Goal: Task Accomplishment & Management: Manage account settings

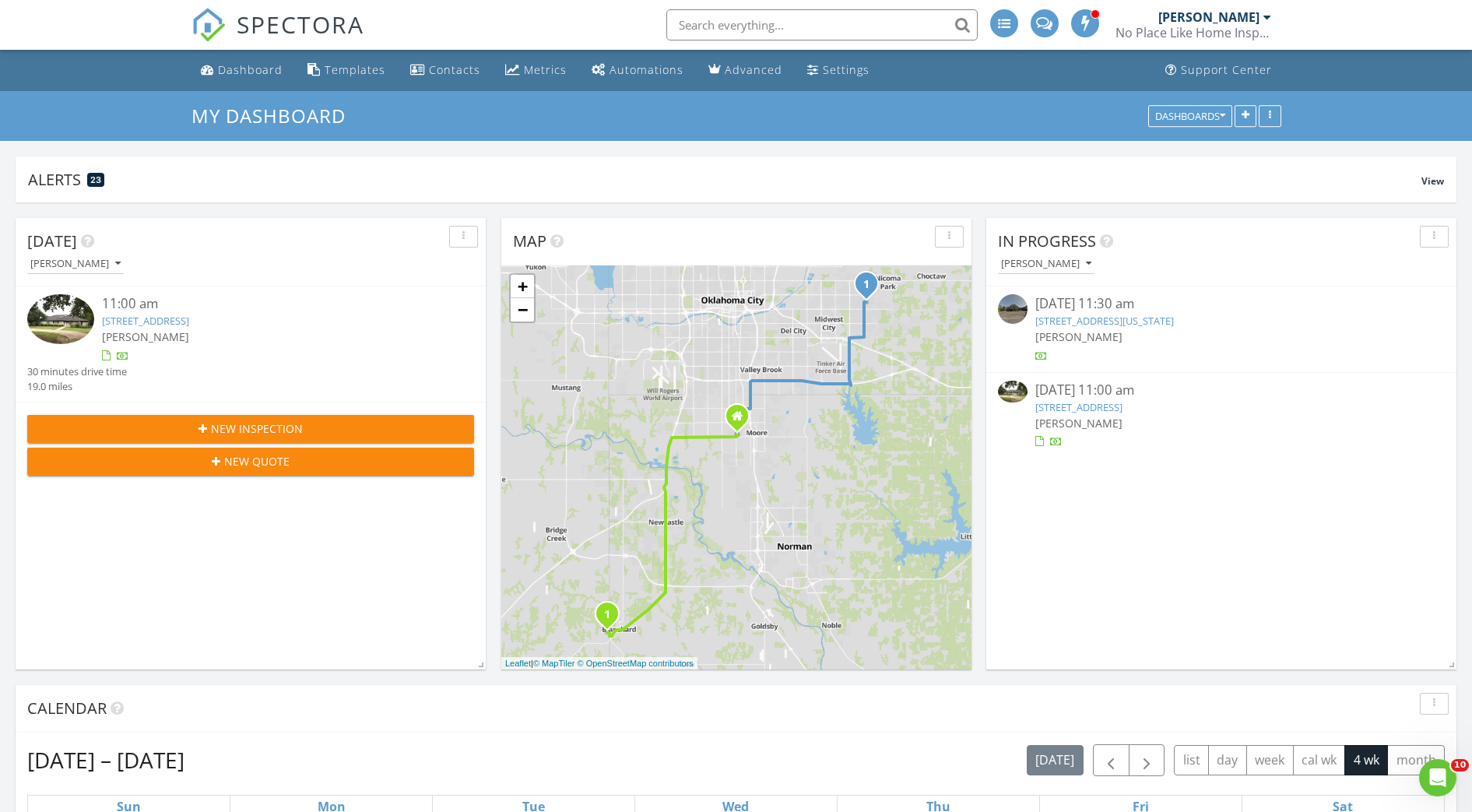
scroll to position [1680, 1503]
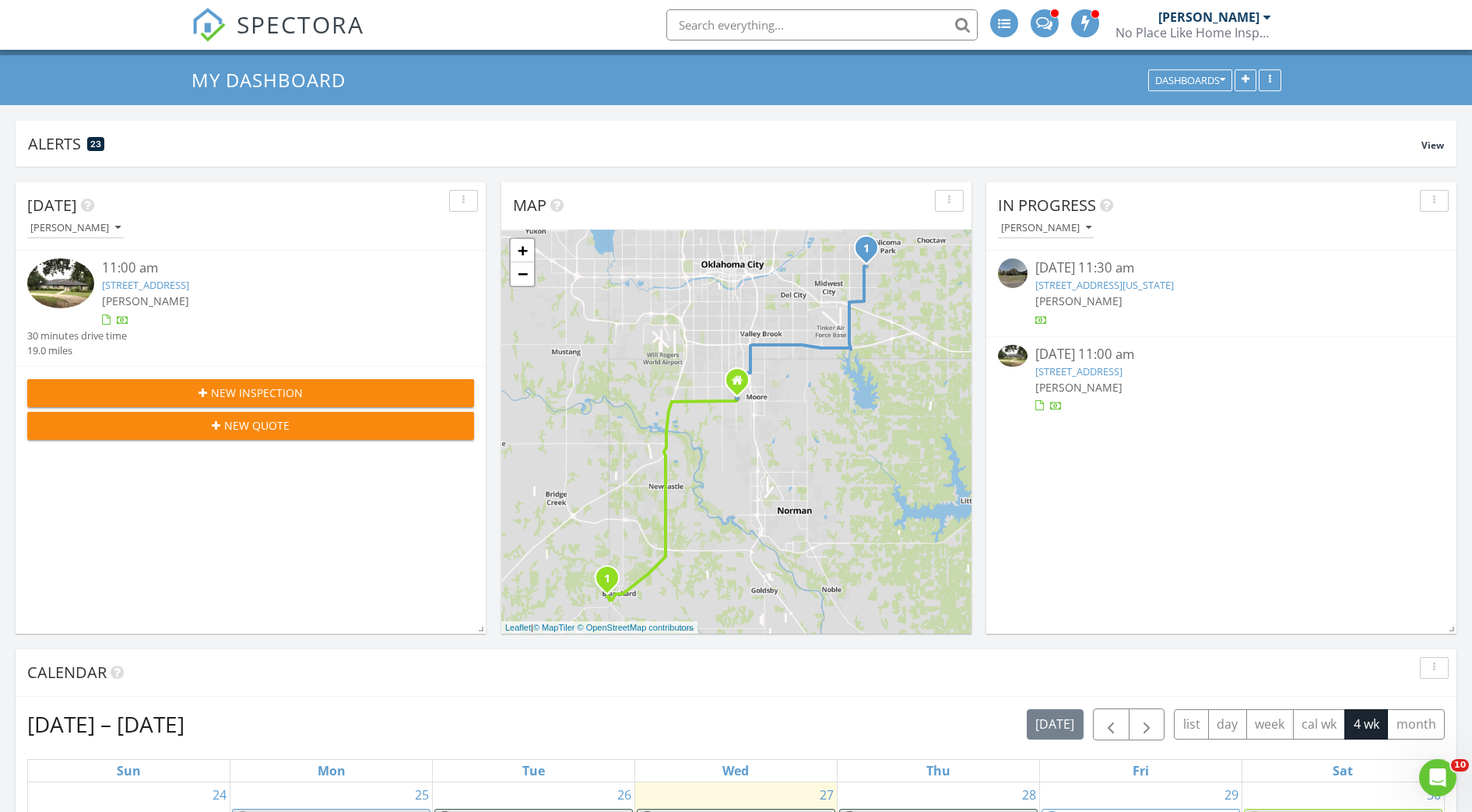
click at [1063, 245] on div "In Progress Wade Svetgoff" at bounding box center [1221, 216] width 470 height 68
click at [1064, 233] on div "[PERSON_NAME]" at bounding box center [1046, 228] width 91 height 11
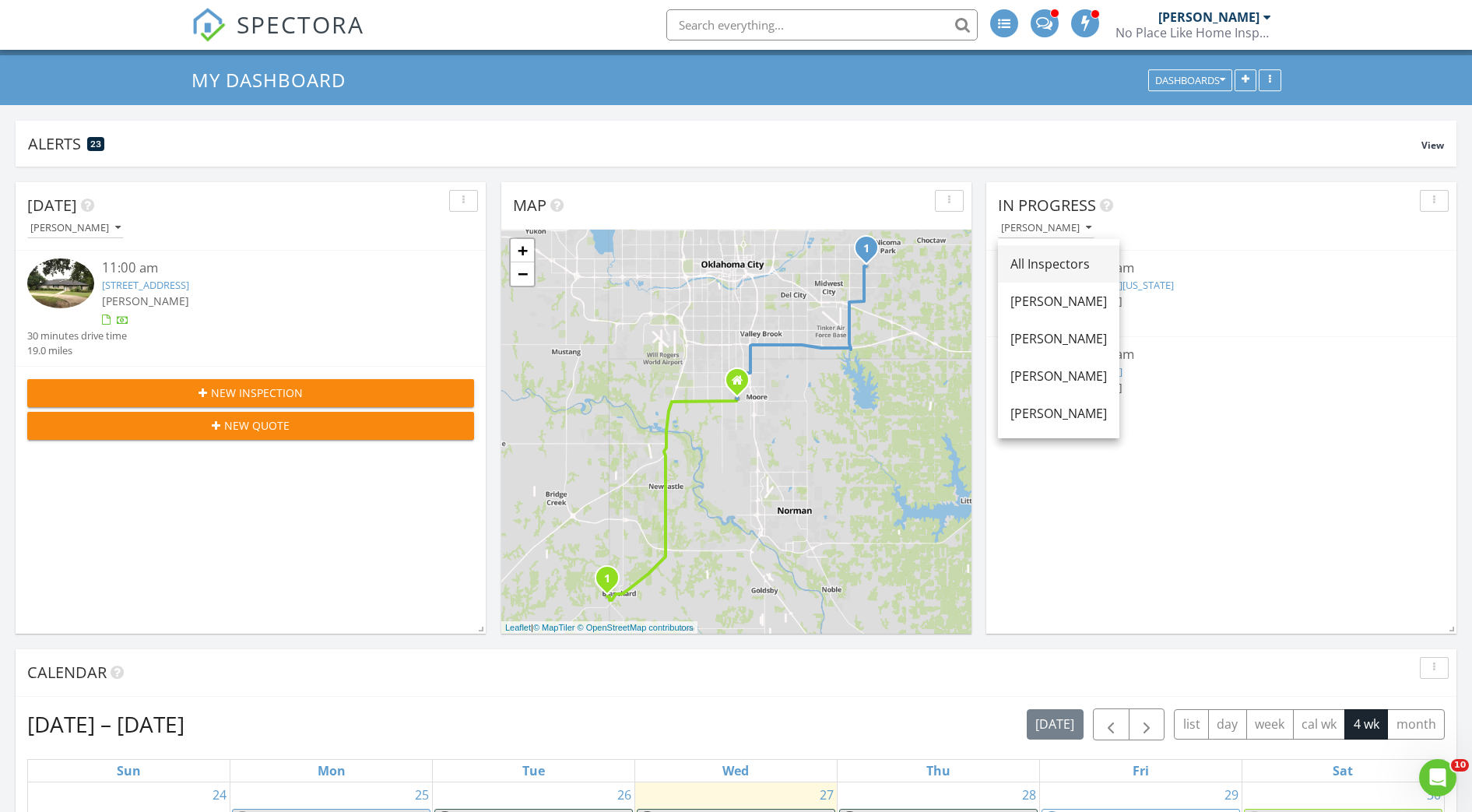
click at [1067, 263] on div "All Inspectors" at bounding box center [1058, 264] width 96 height 18
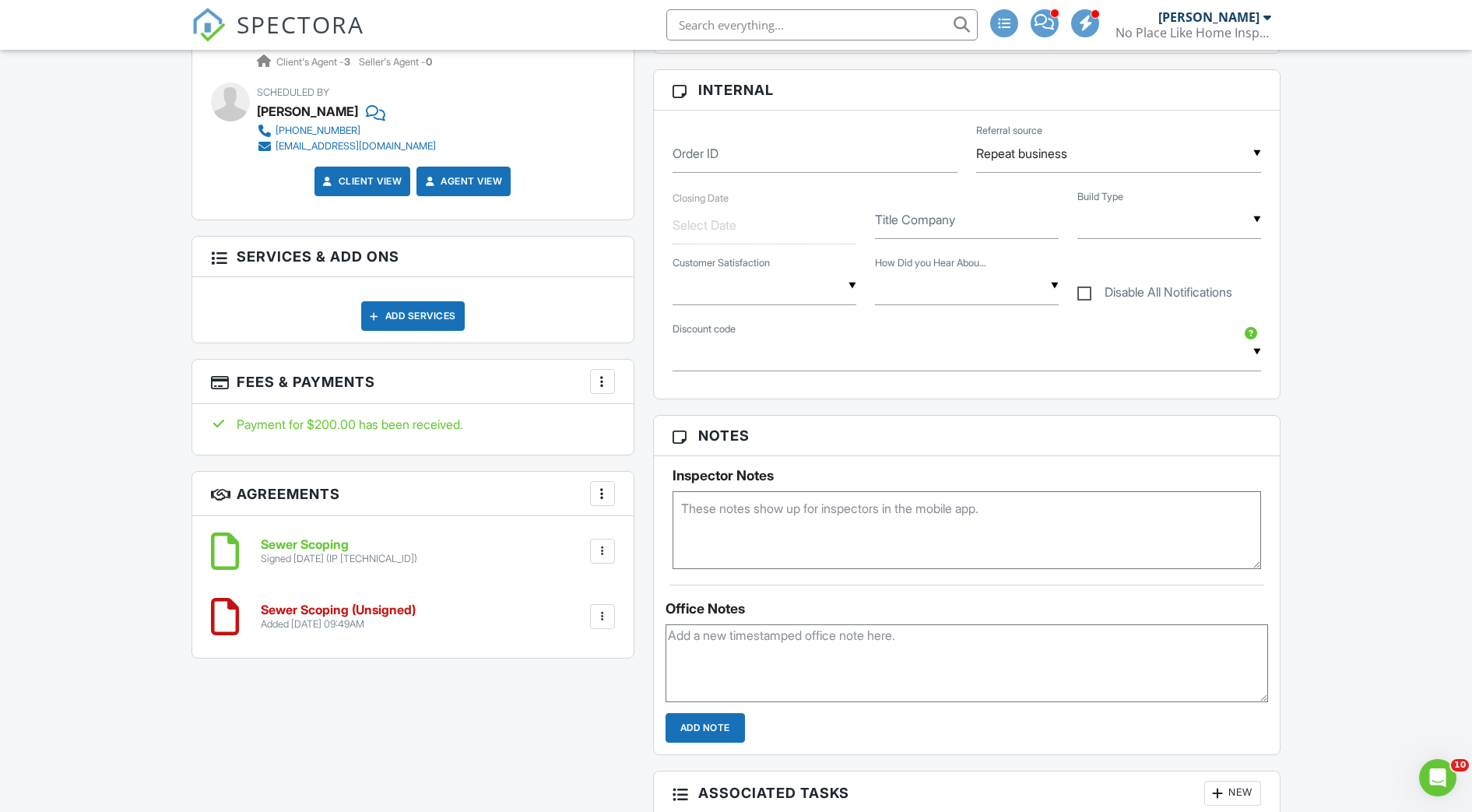
scroll to position [185, 0]
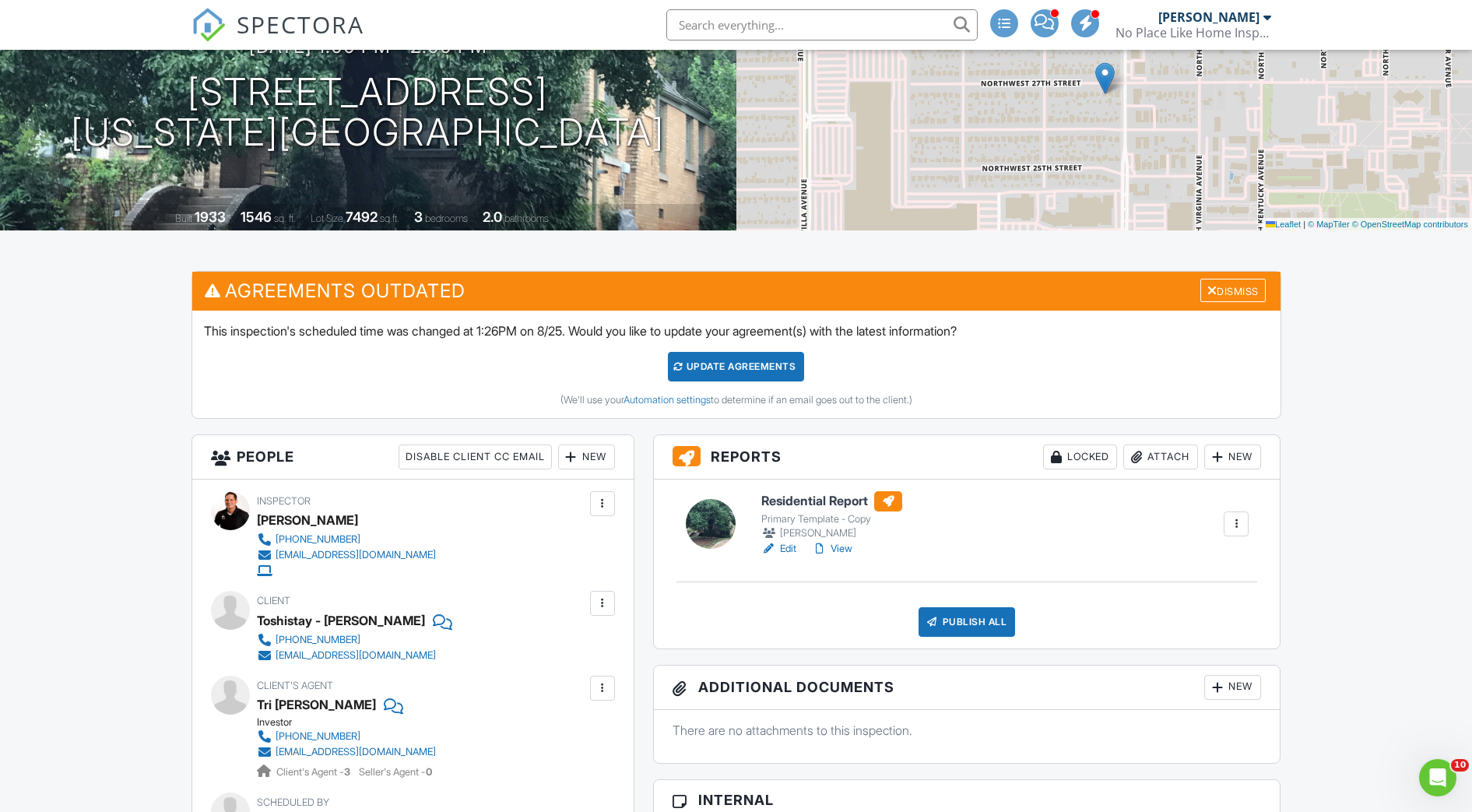
click at [848, 549] on link "View" at bounding box center [833, 548] width 41 height 16
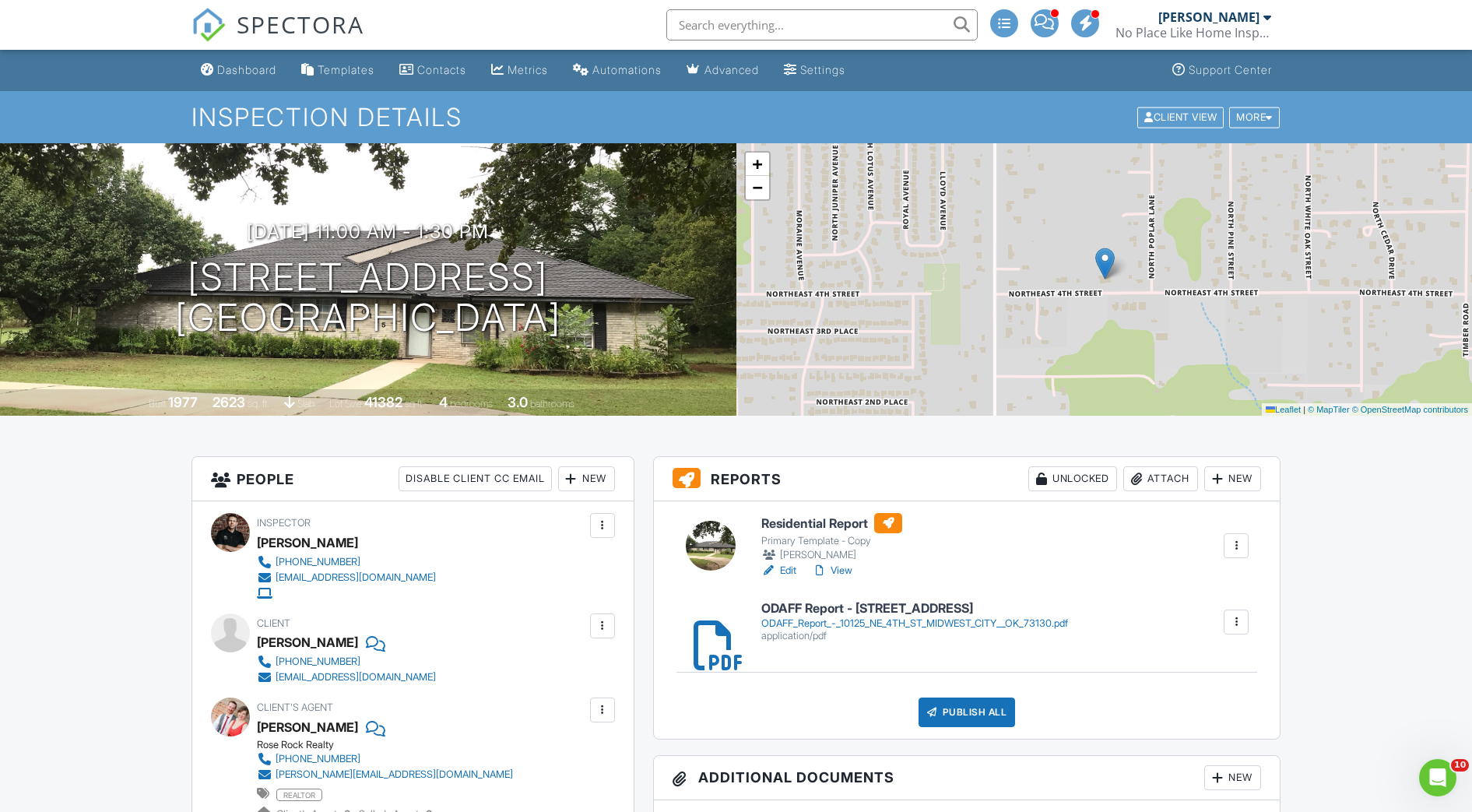
click at [965, 709] on div "Publish All" at bounding box center [967, 712] width 97 height 30
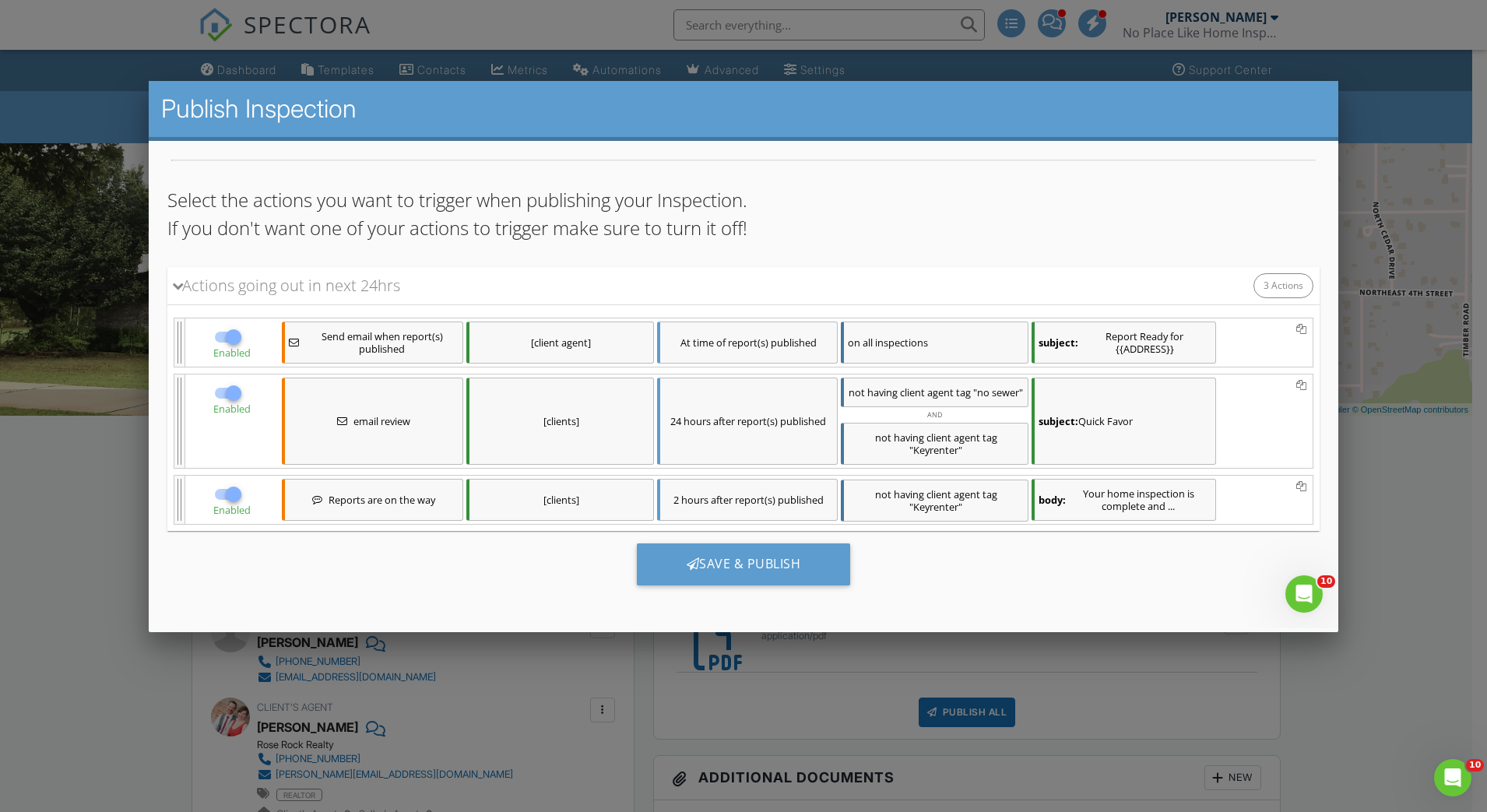
scroll to position [88, 0]
click at [767, 567] on div "Save & Publish" at bounding box center [743, 563] width 214 height 42
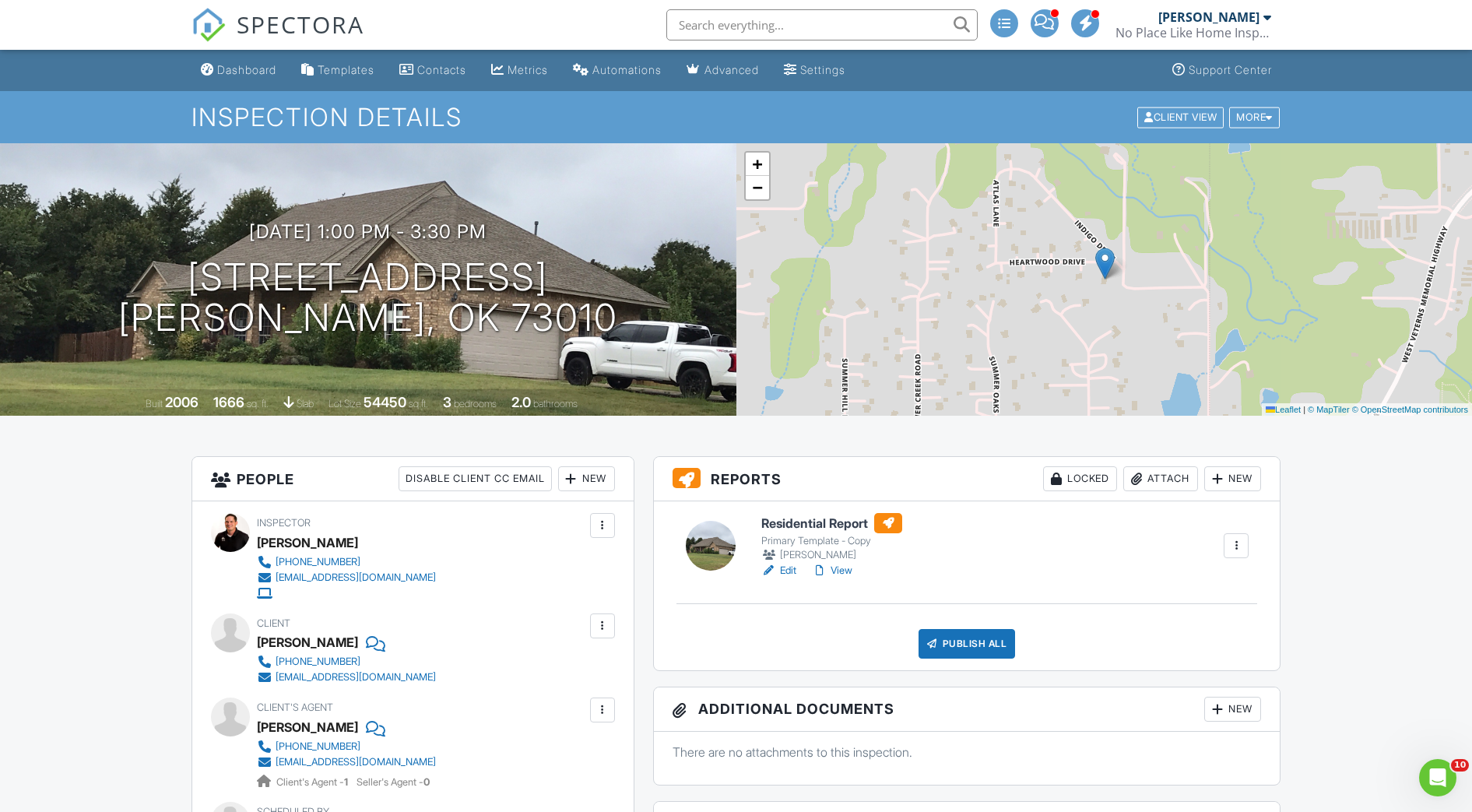
click at [835, 573] on link "View" at bounding box center [833, 570] width 41 height 16
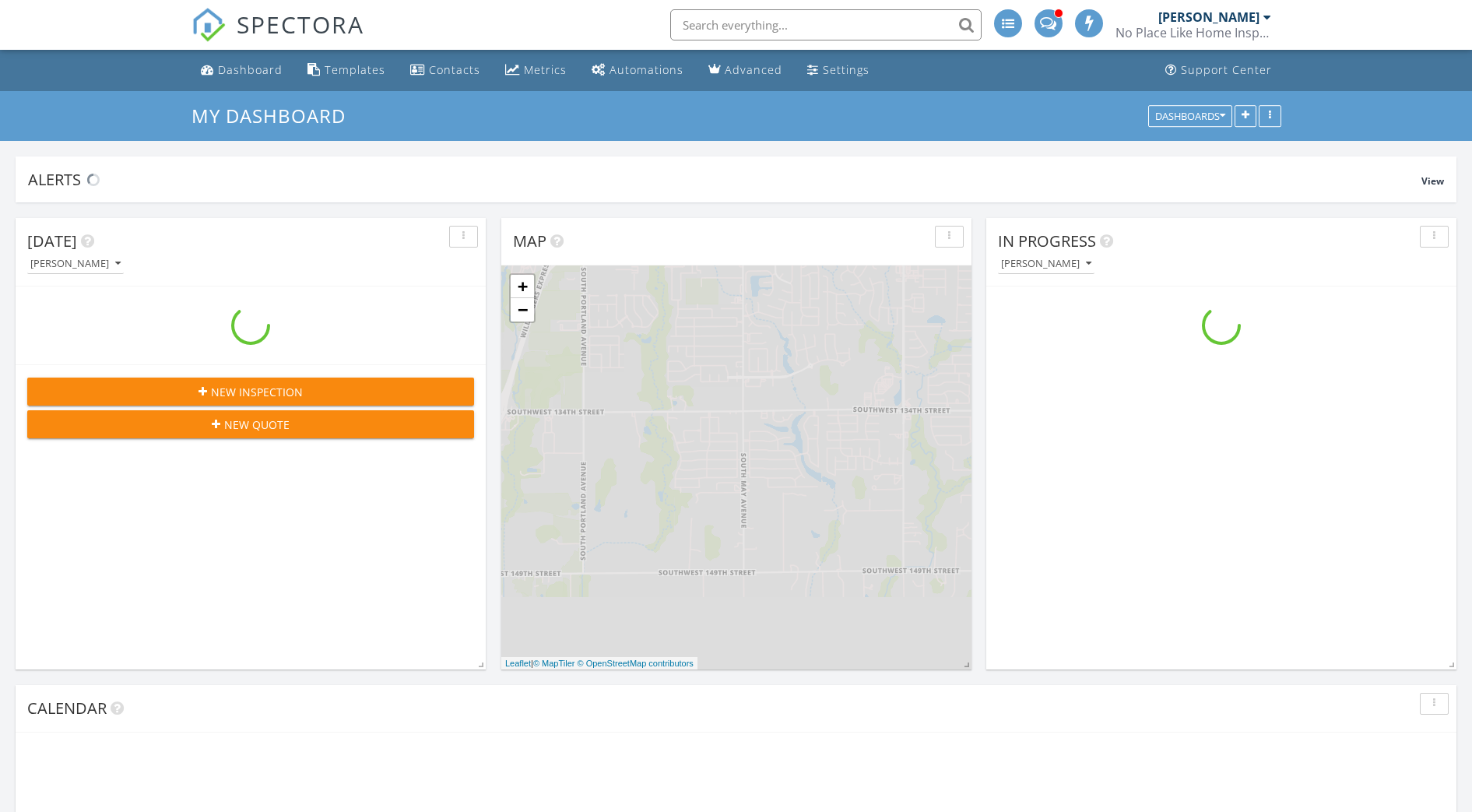
scroll to position [1680, 1503]
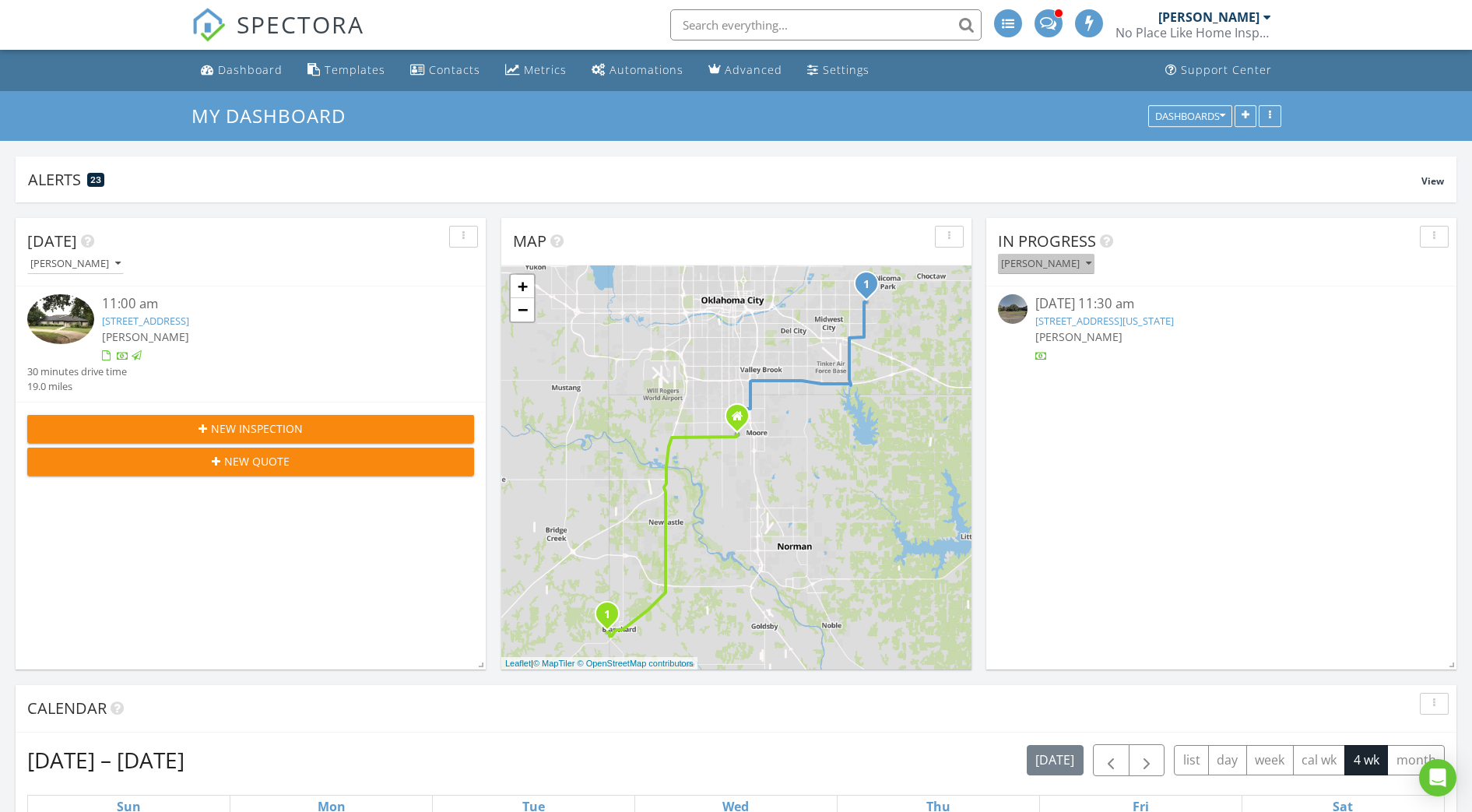
click at [1045, 265] on div "[PERSON_NAME]" at bounding box center [1046, 264] width 91 height 11
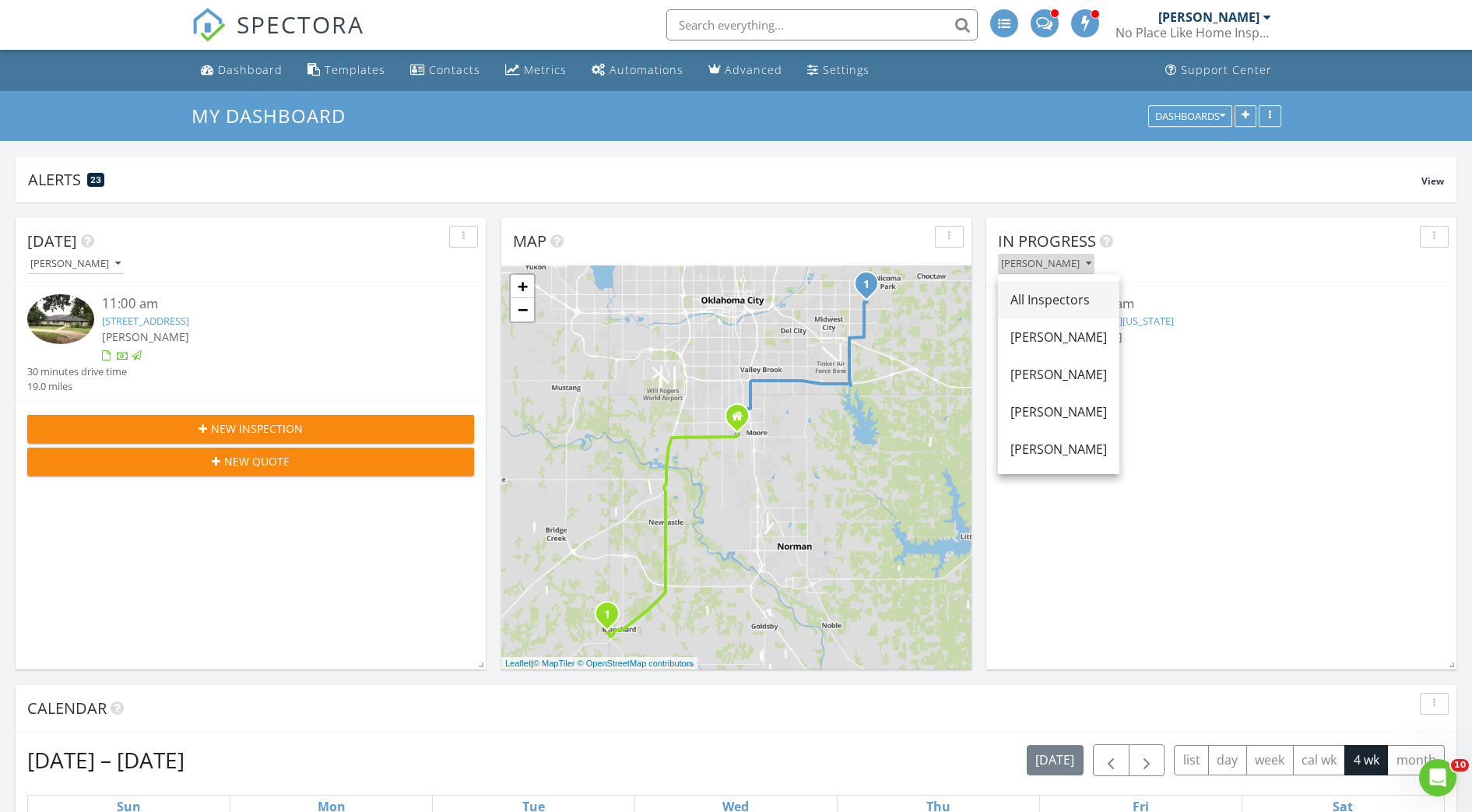
scroll to position [0, 0]
click at [1042, 297] on div "All Inspectors" at bounding box center [1058, 300] width 96 height 18
